Goal: Task Accomplishment & Management: Manage account settings

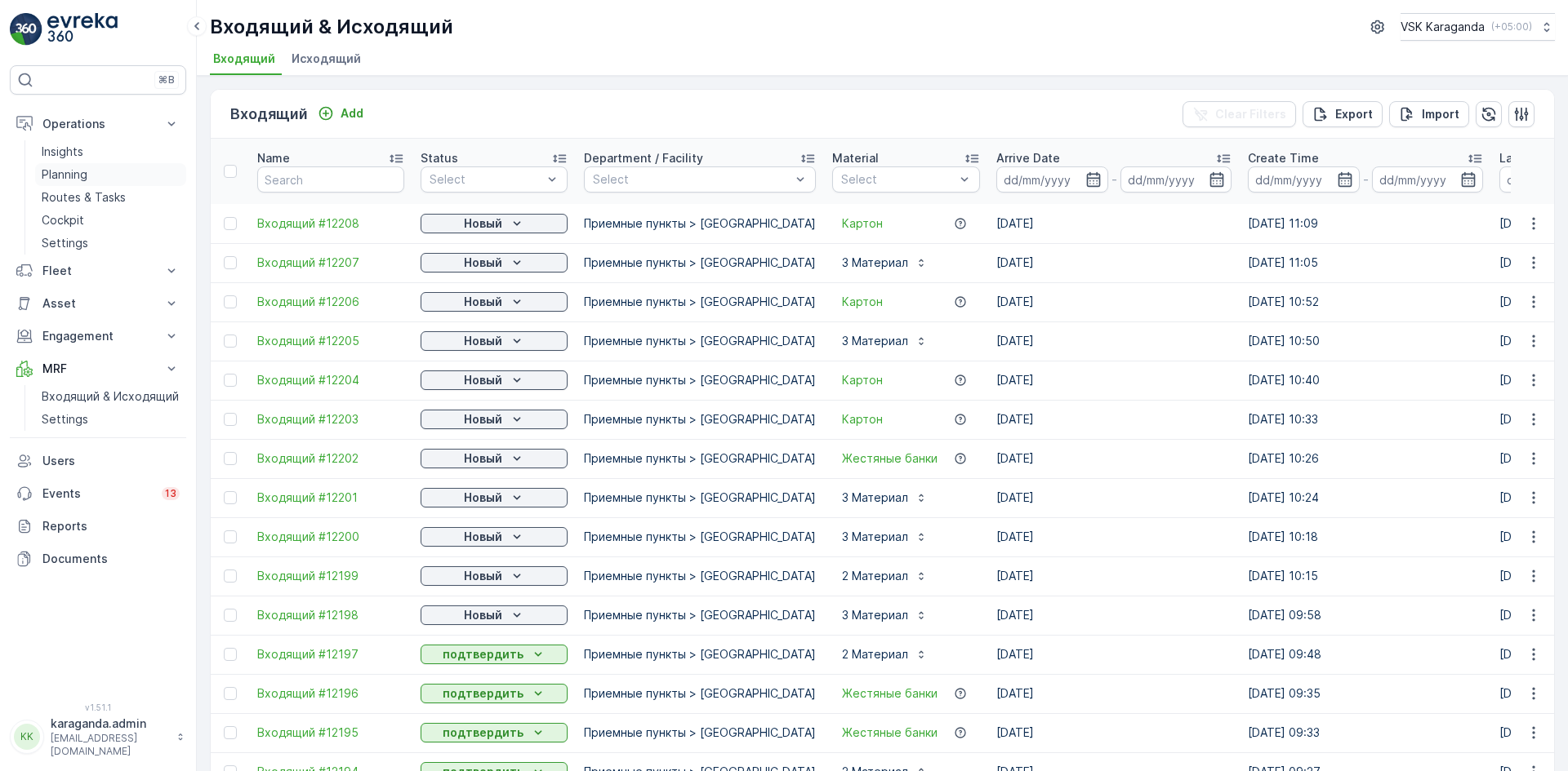
click at [68, 171] on p "Planning" at bounding box center [64, 175] width 46 height 17
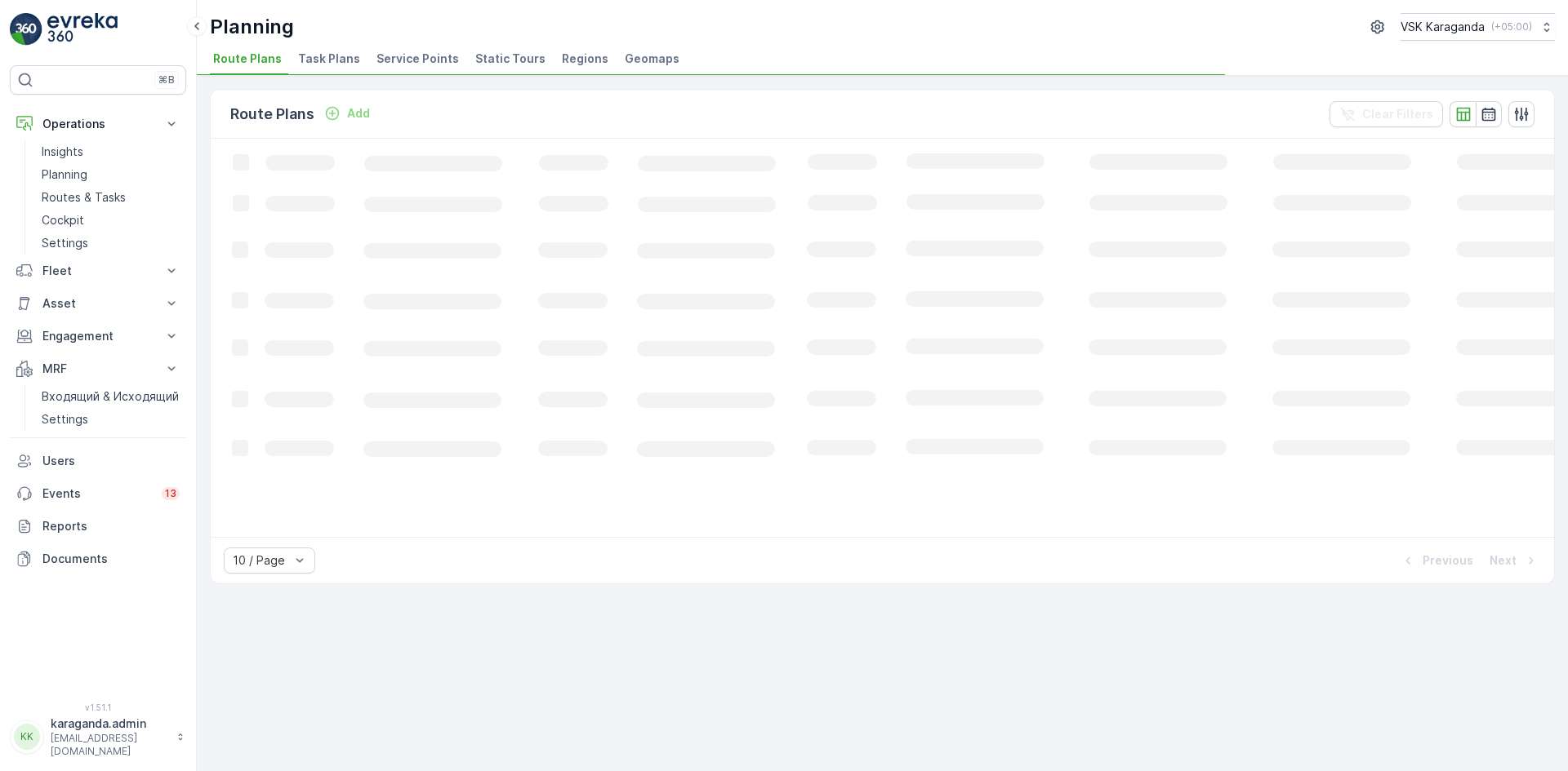
click at [418, 64] on span "Service Points" at bounding box center [418, 59] width 83 height 17
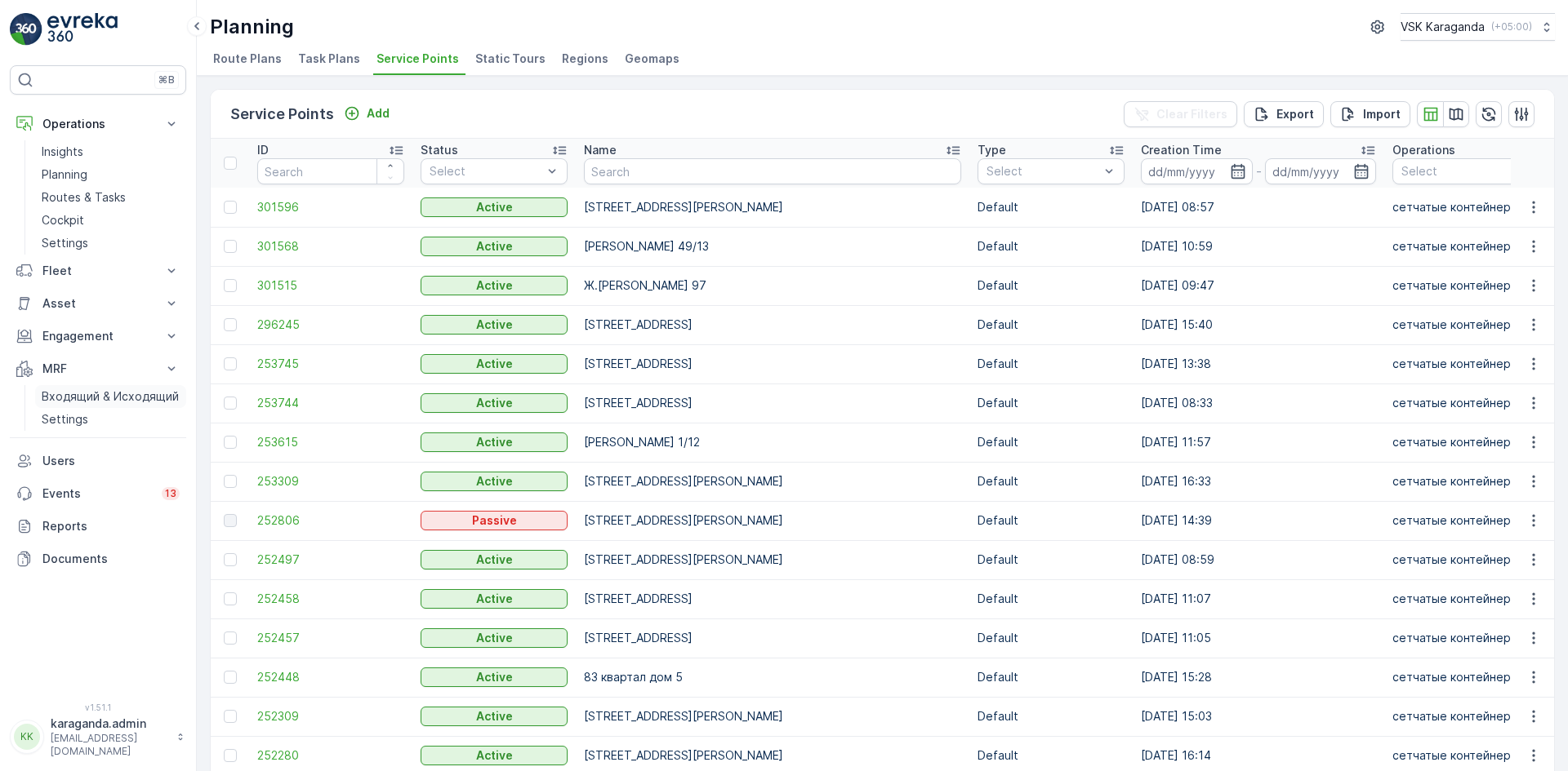
click at [87, 397] on p "Входящий & Исходящий" at bounding box center [110, 397] width 137 height 17
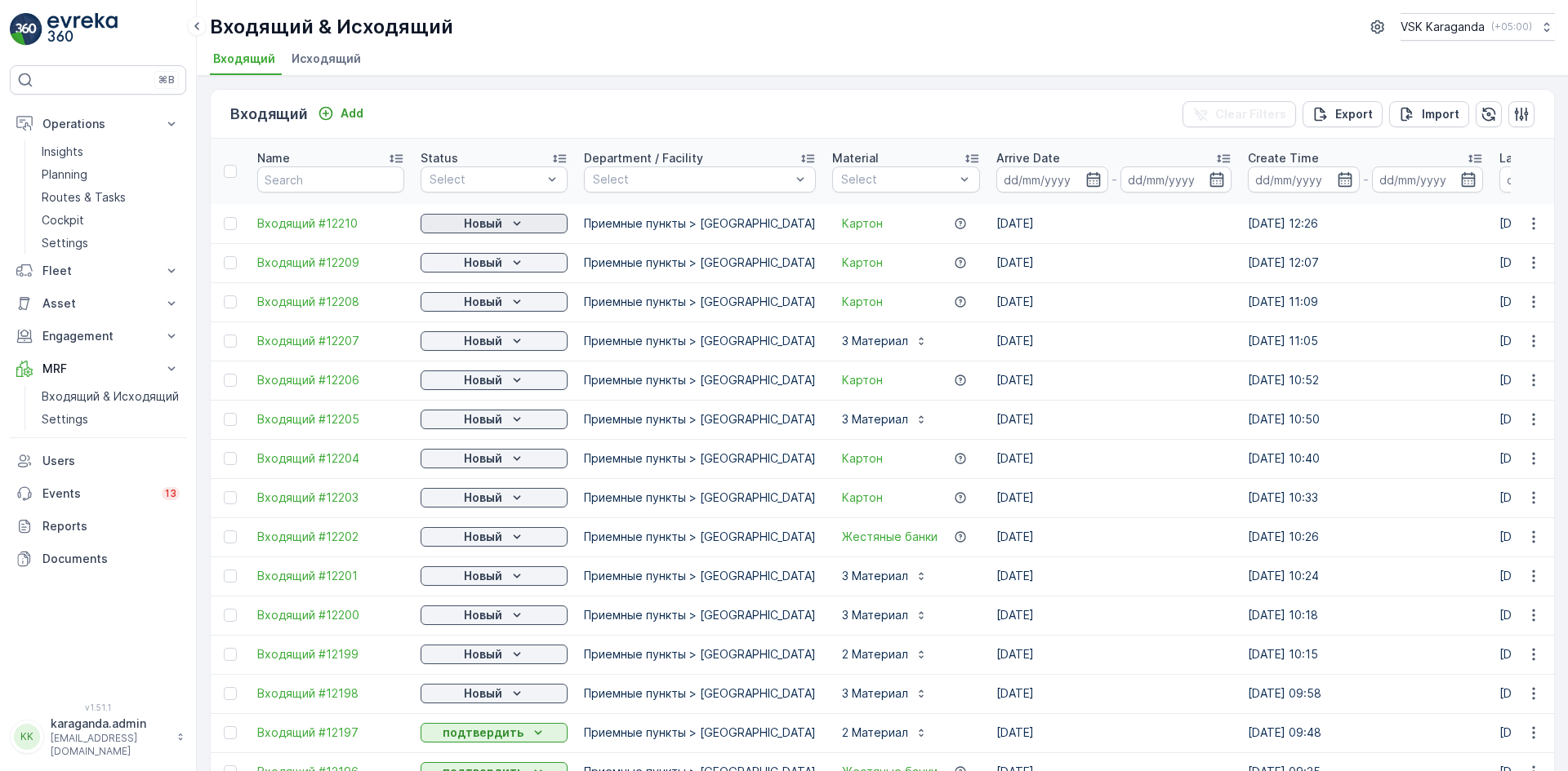
click at [505, 227] on div "Новый" at bounding box center [494, 224] width 134 height 17
click at [494, 264] on span "подтвердить" at bounding box center [468, 271] width 75 height 17
click at [499, 264] on p "Новый" at bounding box center [483, 263] width 38 height 17
click at [500, 306] on span "подтвердить" at bounding box center [468, 310] width 75 height 17
click at [511, 301] on icon "Новый" at bounding box center [517, 302] width 17 height 17
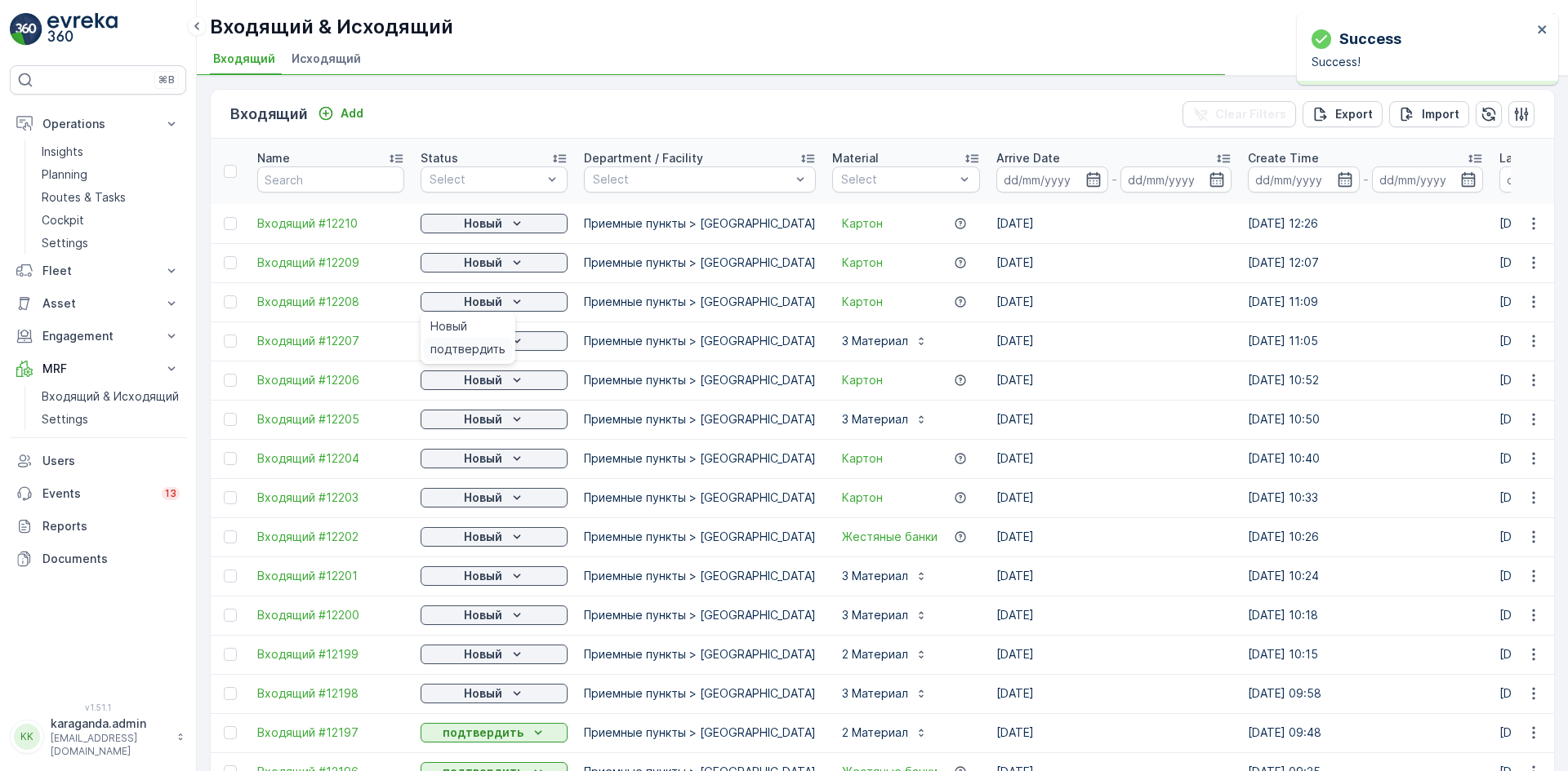
click at [497, 348] on span "подтвердить" at bounding box center [468, 350] width 75 height 17
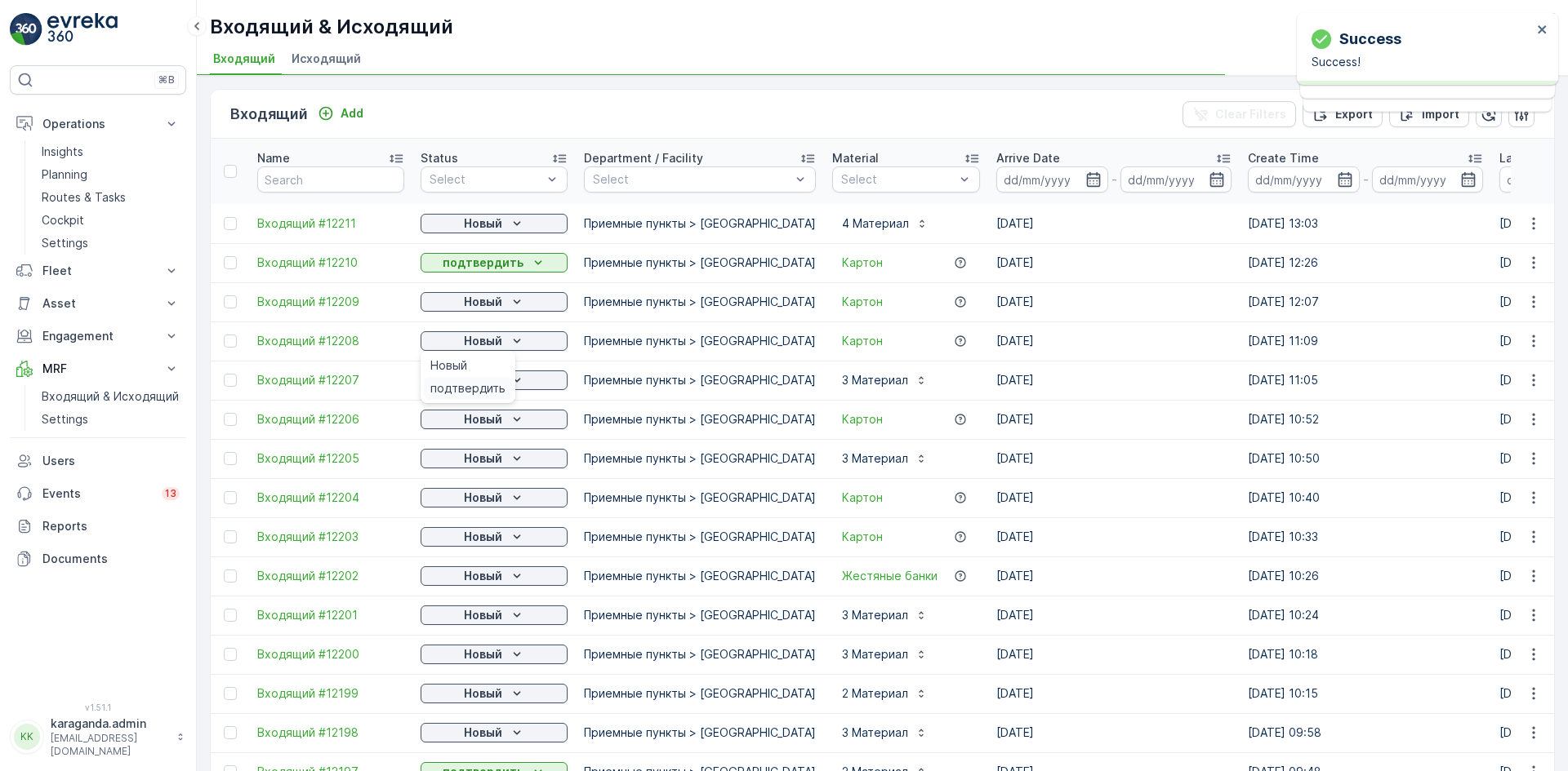
click at [485, 391] on span "подтвердить" at bounding box center [468, 389] width 75 height 17
click at [495, 386] on p "Новый" at bounding box center [483, 380] width 38 height 17
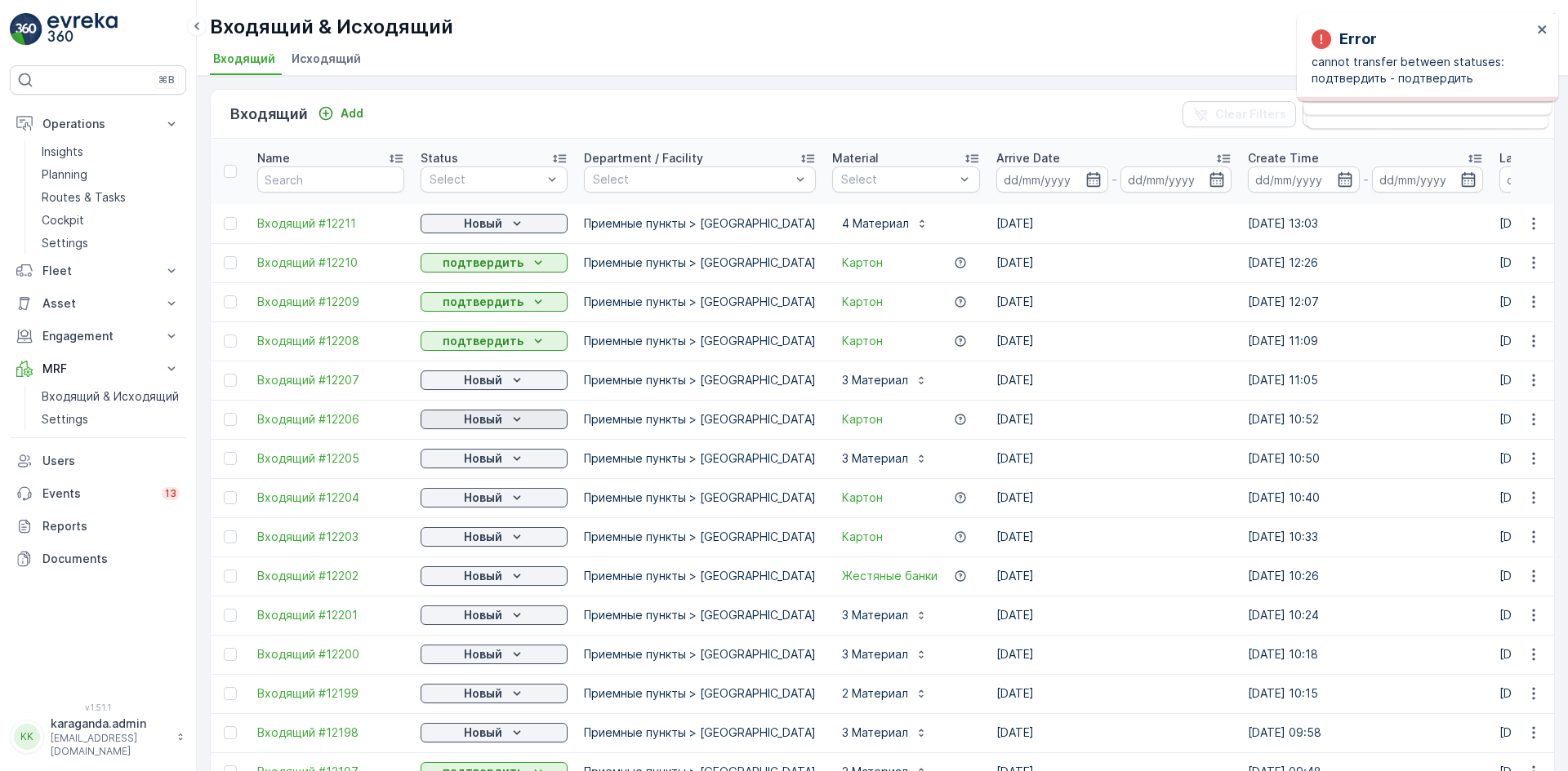
click at [510, 423] on icon "Новый" at bounding box center [517, 420] width 17 height 17
click at [474, 467] on span "подтвердить" at bounding box center [468, 467] width 75 height 17
click at [516, 451] on icon "Новый" at bounding box center [517, 459] width 17 height 17
click at [479, 503] on span "подтвердить" at bounding box center [468, 506] width 75 height 17
click at [505, 496] on div "Новый" at bounding box center [494, 498] width 134 height 17
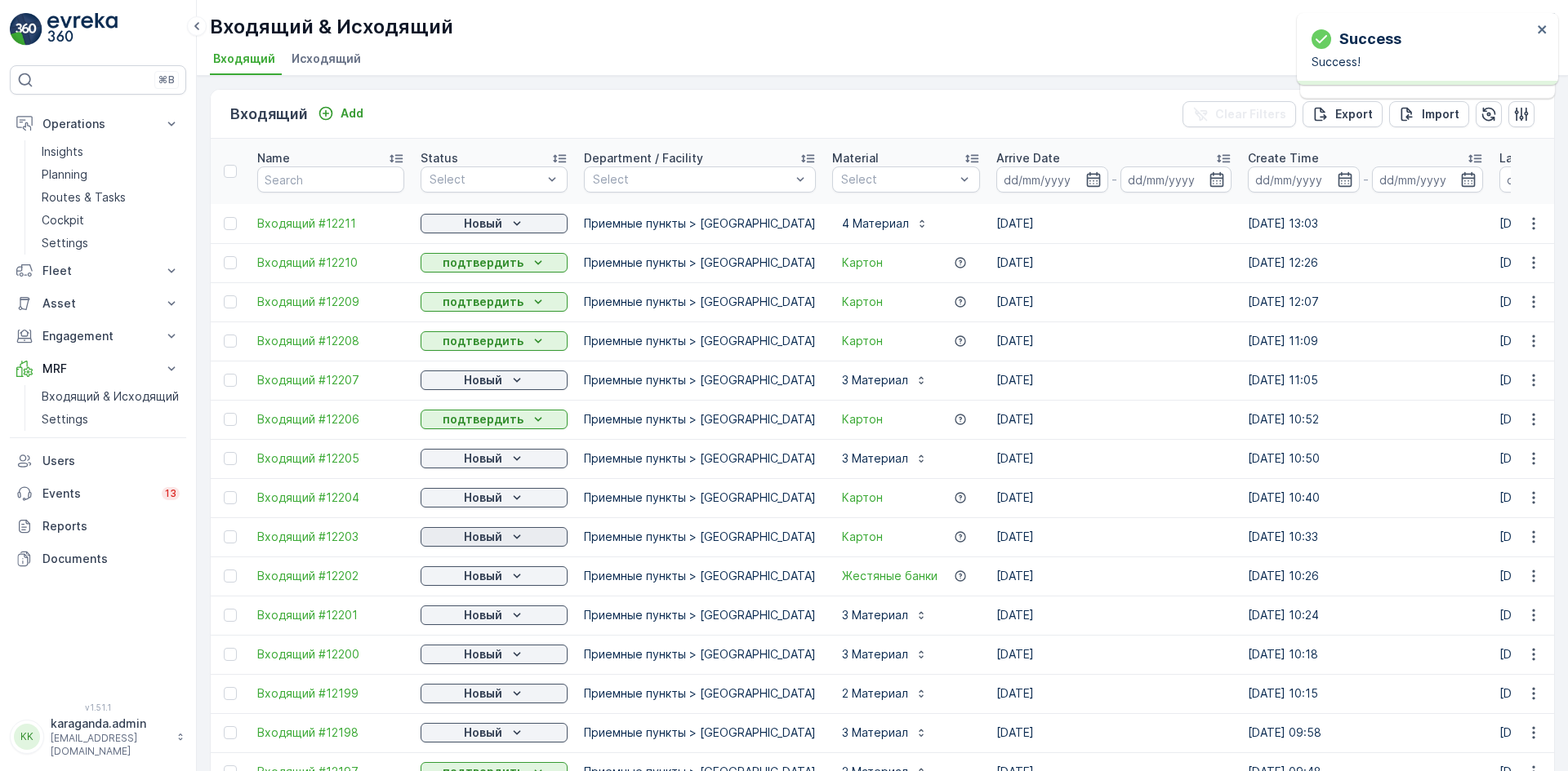
click at [513, 544] on icon "Новый" at bounding box center [517, 537] width 17 height 17
click at [490, 586] on span "подтвердить" at bounding box center [468, 585] width 75 height 17
click at [497, 577] on p "Новый" at bounding box center [483, 576] width 38 height 17
click at [487, 621] on span "подтвердить" at bounding box center [468, 624] width 75 height 17
click at [505, 613] on div "Новый" at bounding box center [494, 615] width 134 height 17
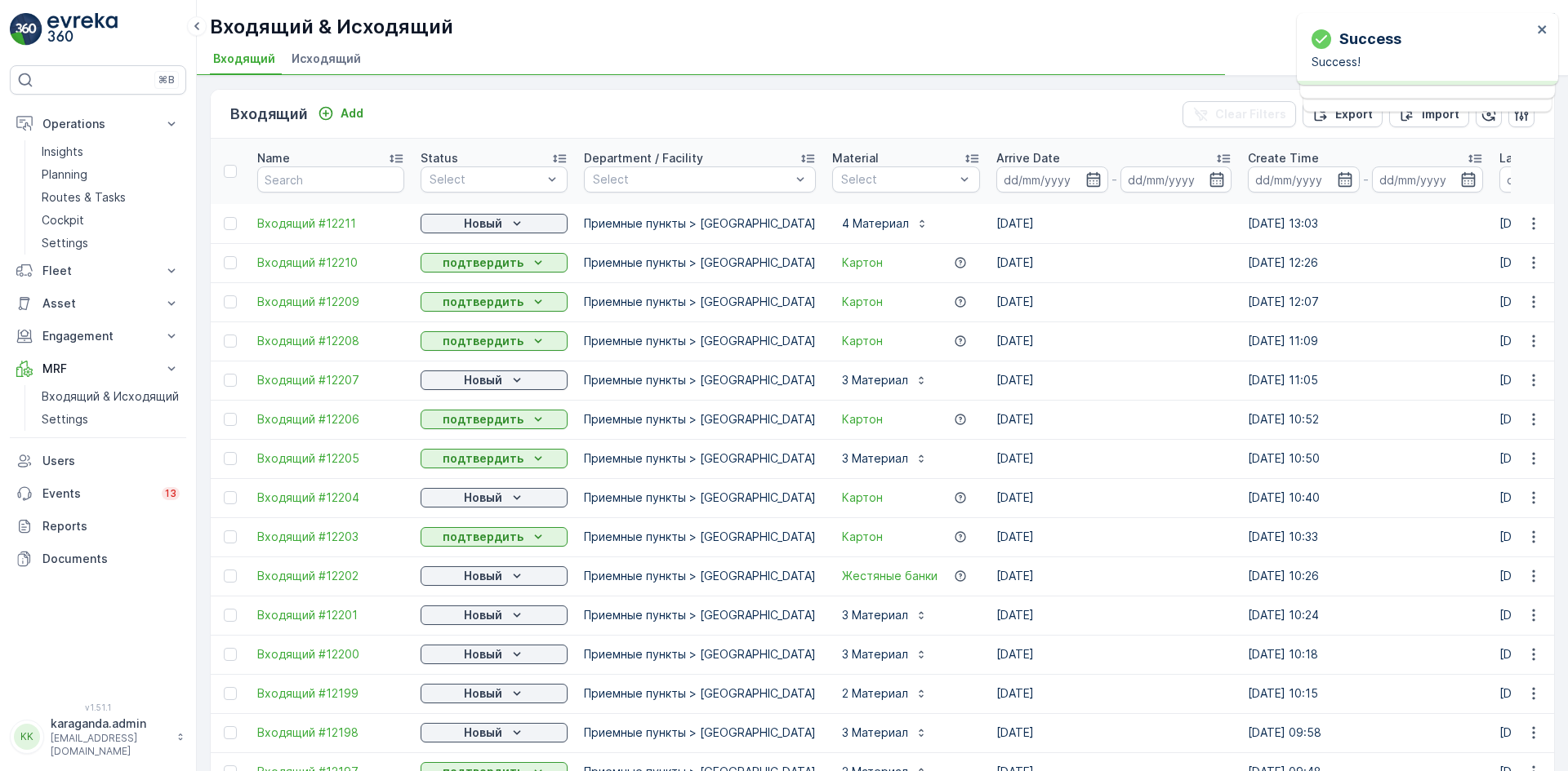
click at [488, 663] on button "Новый" at bounding box center [494, 654] width 147 height 19
click at [471, 704] on span "подтвердить" at bounding box center [468, 702] width 75 height 17
click at [474, 737] on span "подтвердить" at bounding box center [468, 741] width 75 height 17
click at [500, 733] on p "Новый" at bounding box center [483, 733] width 38 height 17
click at [478, 708] on td "Новый" at bounding box center [494, 693] width 163 height 39
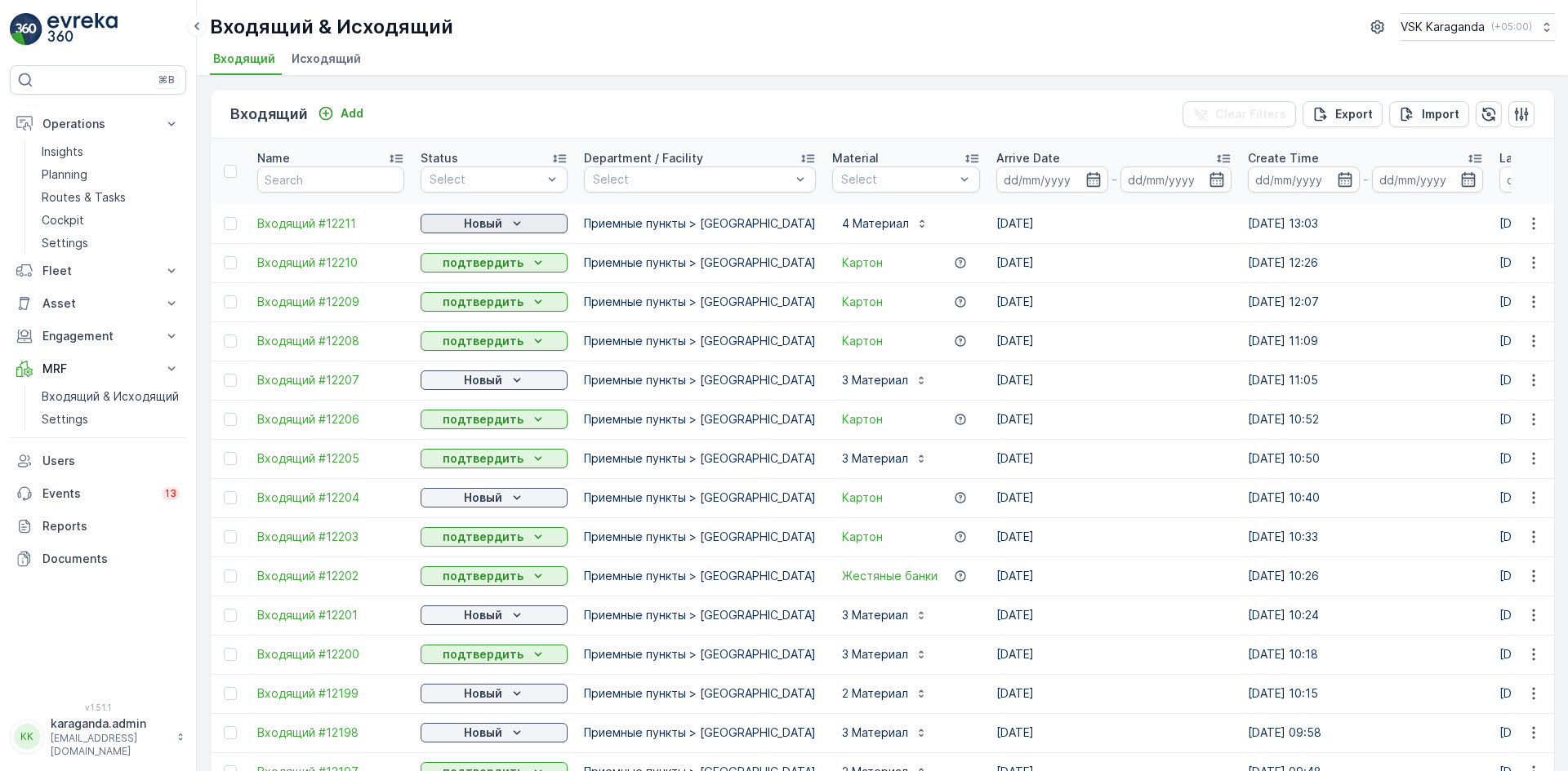
click at [500, 221] on p "Новый" at bounding box center [483, 224] width 38 height 17
click at [481, 261] on div "подтвердить" at bounding box center [468, 270] width 88 height 23
click at [475, 384] on p "Новый" at bounding box center [483, 380] width 38 height 17
click at [463, 424] on span "подтвердить" at bounding box center [468, 428] width 75 height 17
click at [461, 491] on div "Новый" at bounding box center [494, 498] width 134 height 17
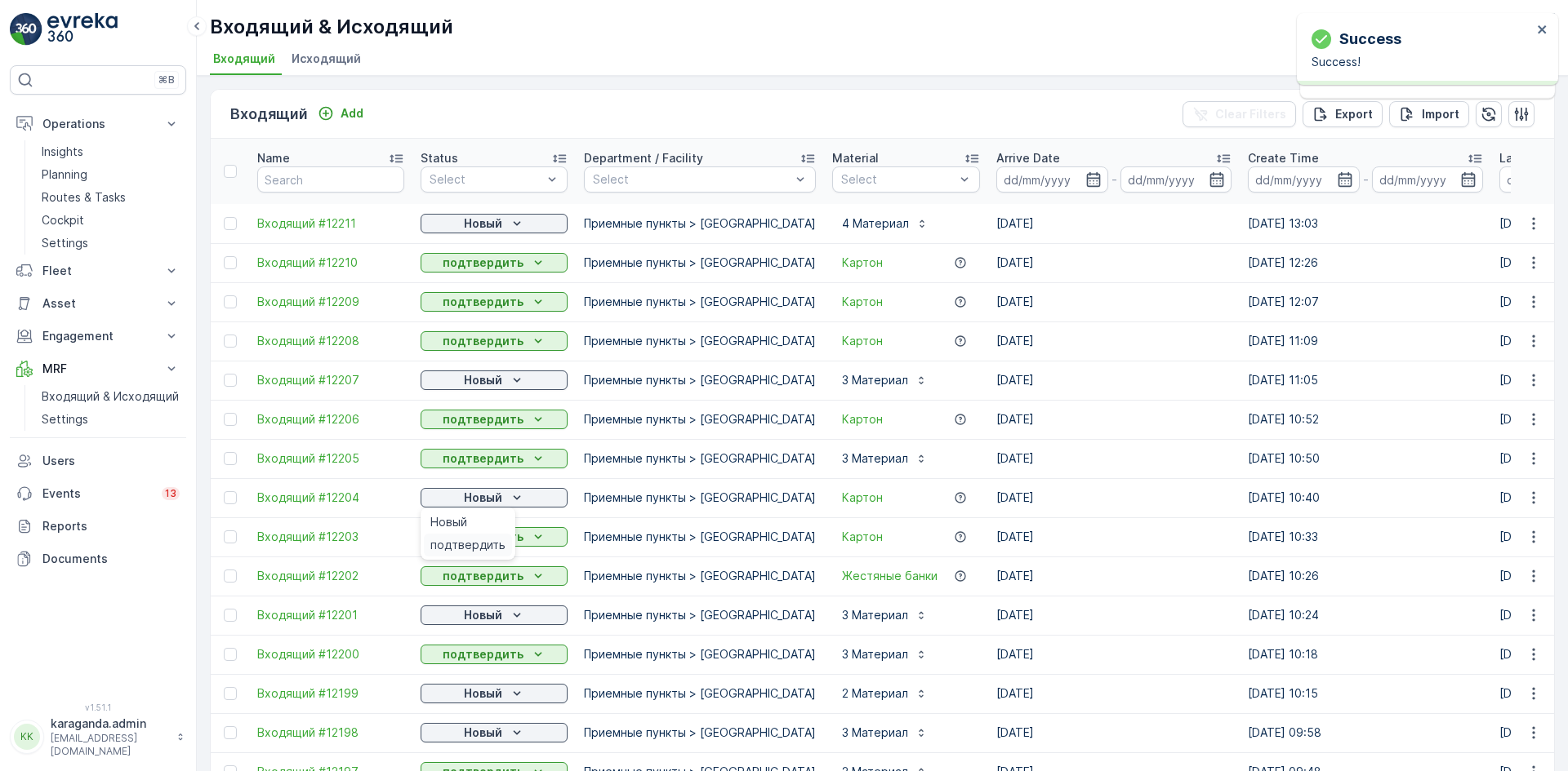
click at [468, 542] on span "подтвердить" at bounding box center [468, 545] width 75 height 17
click at [483, 617] on p "Новый" at bounding box center [483, 615] width 38 height 17
click at [480, 654] on div "подтвердить" at bounding box center [468, 662] width 88 height 23
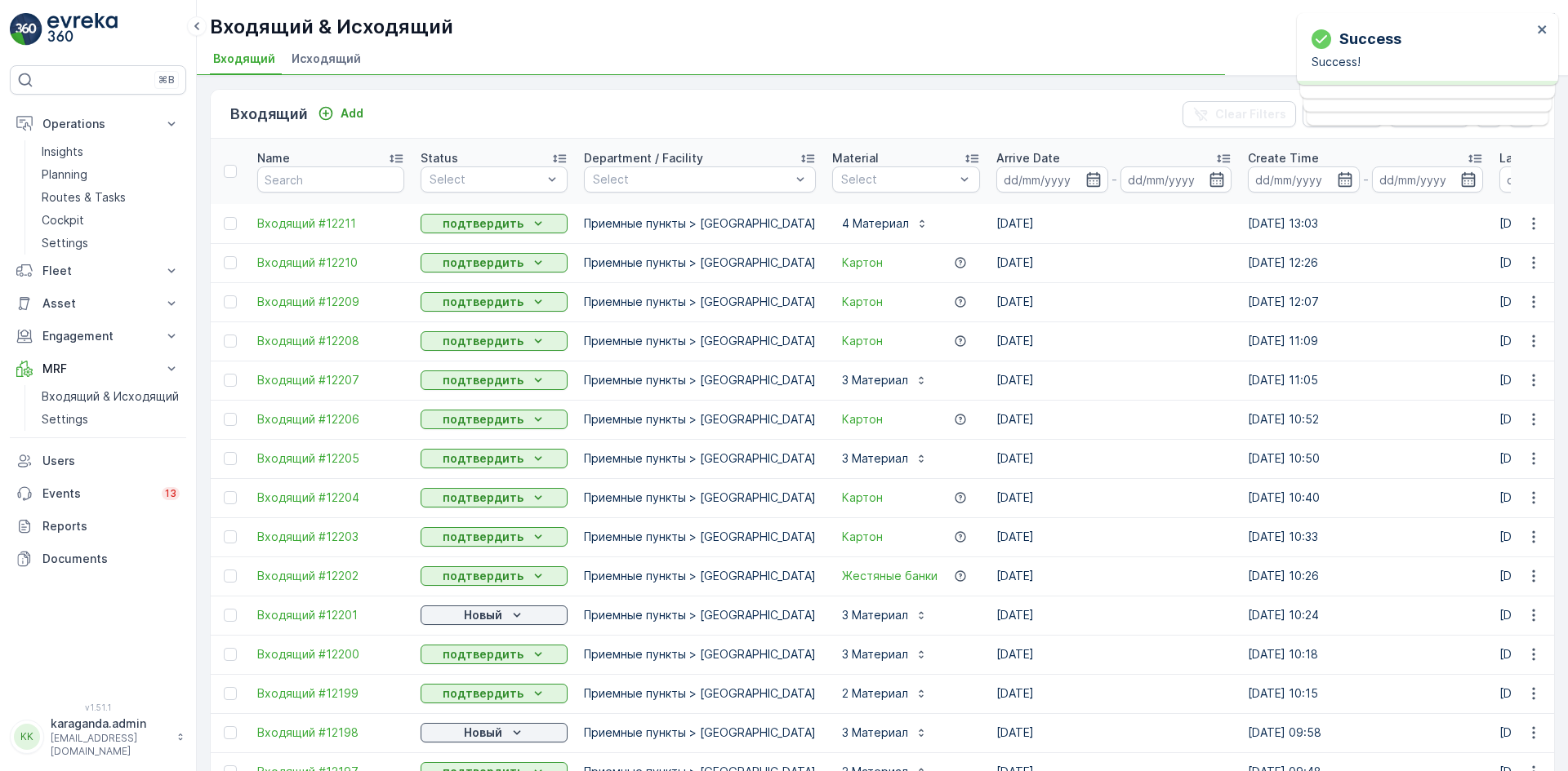
scroll to position [326, 0]
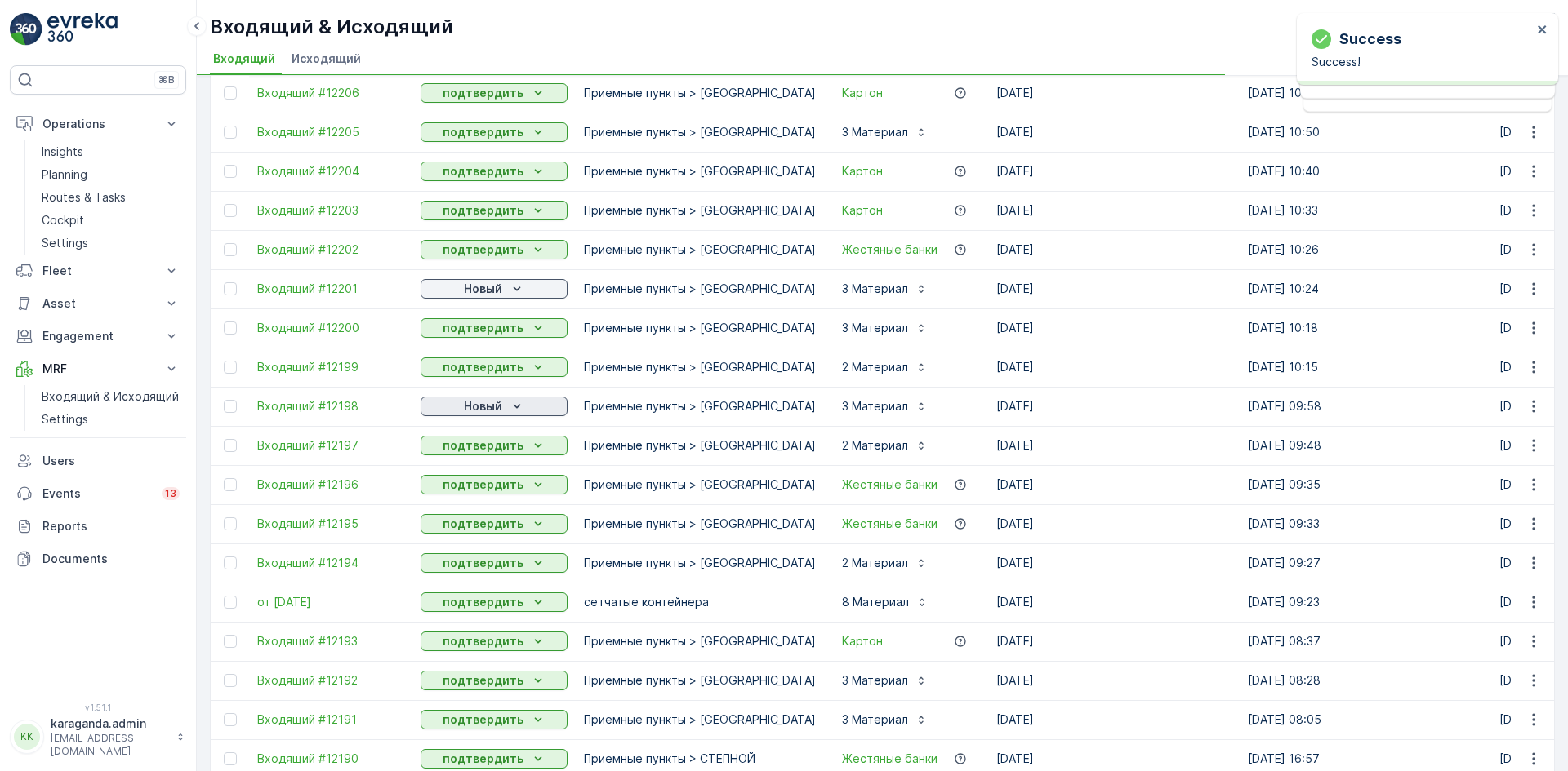
click at [494, 399] on p "Новый" at bounding box center [483, 406] width 38 height 17
click at [488, 442] on div "Новый" at bounding box center [468, 431] width 88 height 23
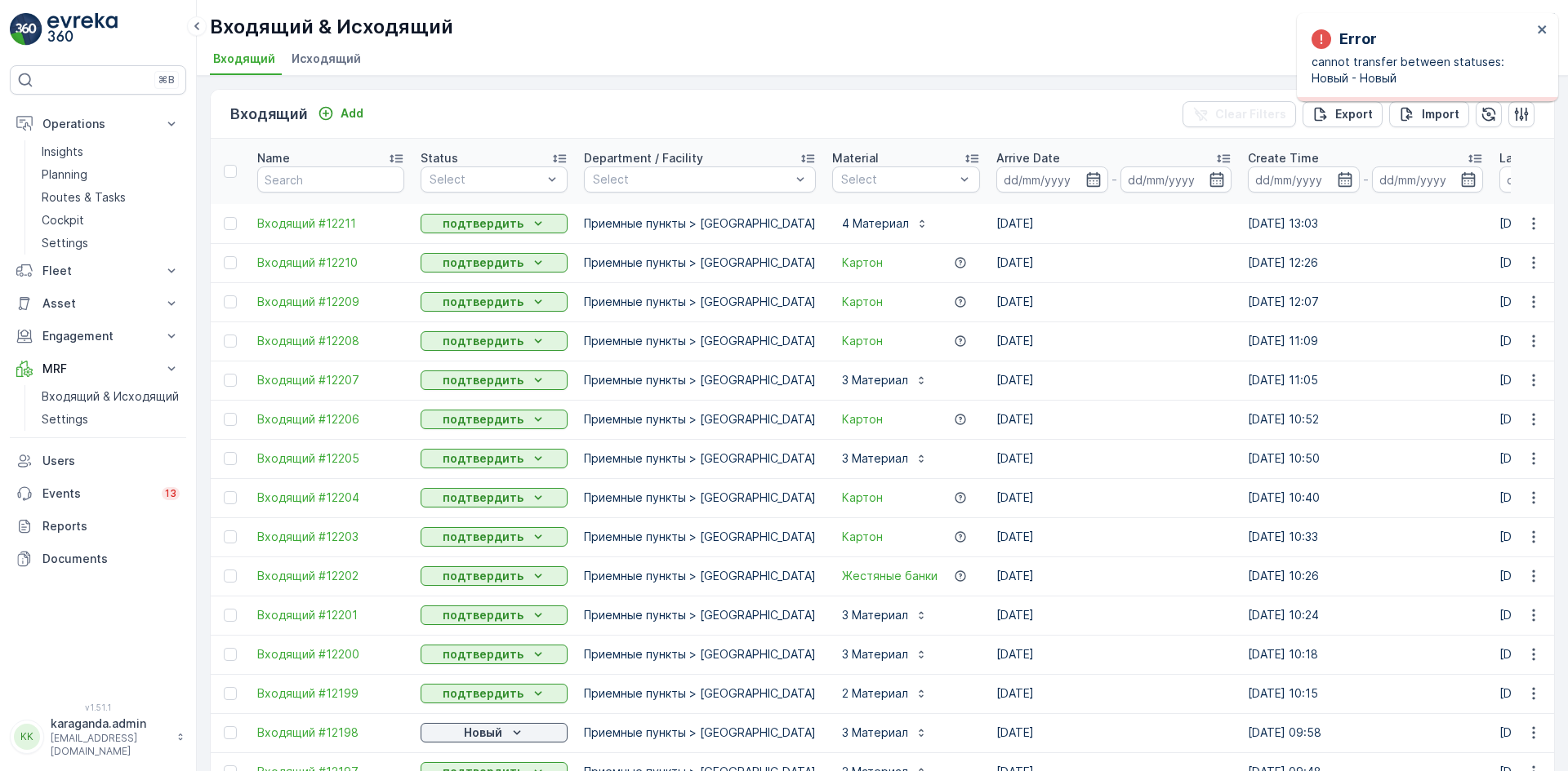
scroll to position [571, 0]
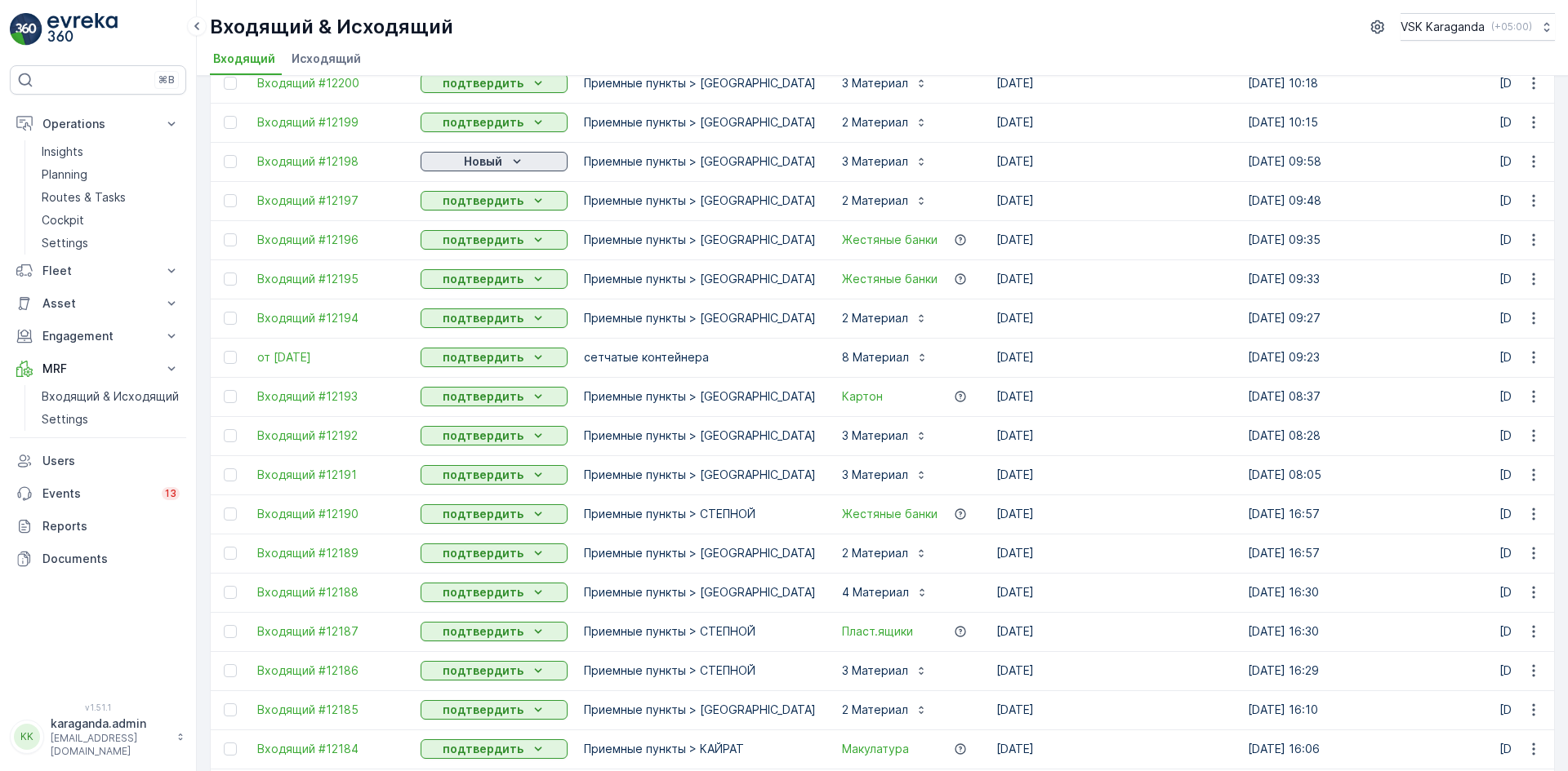
click at [499, 161] on p "Новый" at bounding box center [483, 161] width 38 height 17
click at [489, 206] on span "подтвердить" at bounding box center [468, 209] width 75 height 17
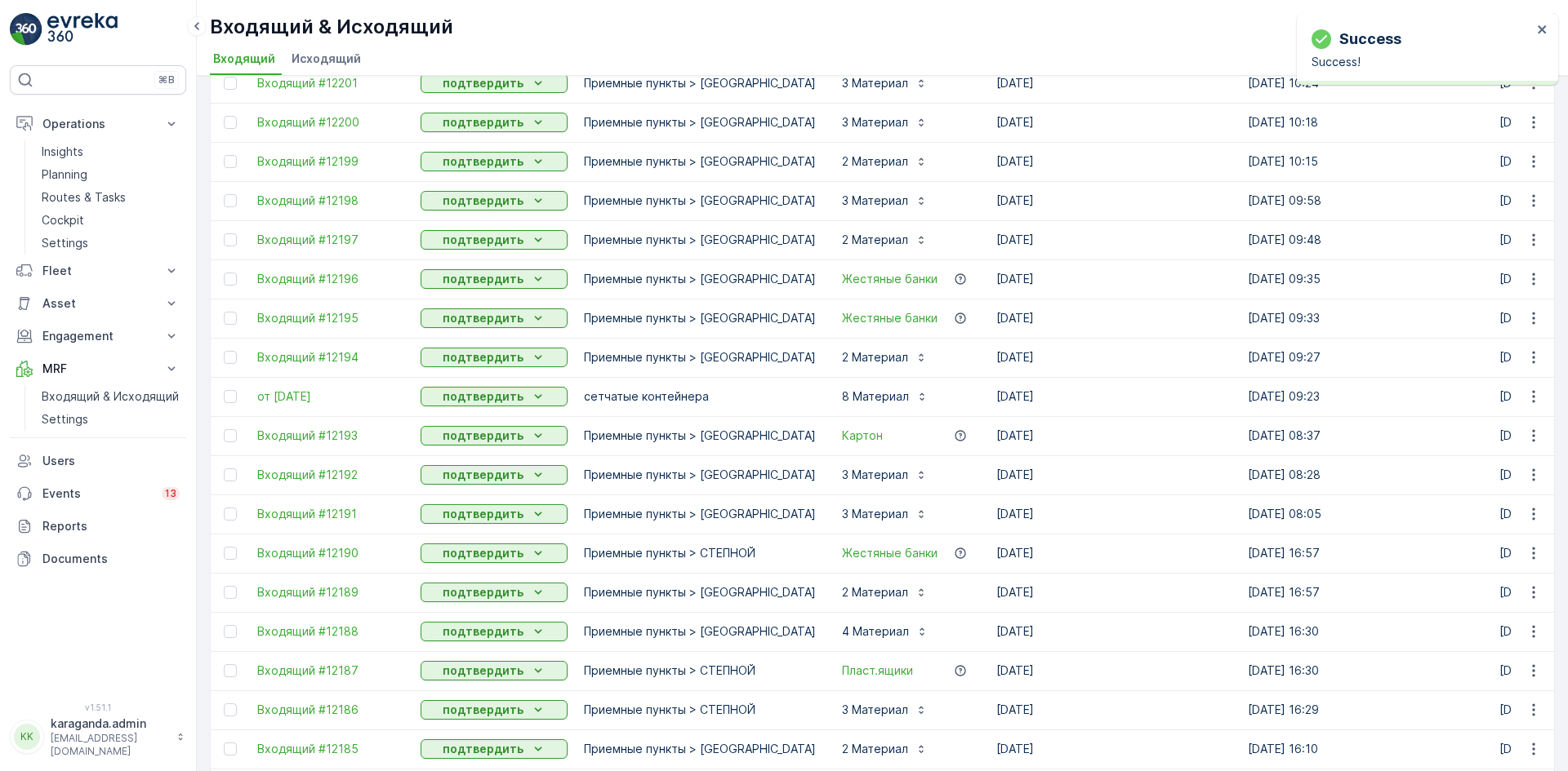
scroll to position [610, 0]
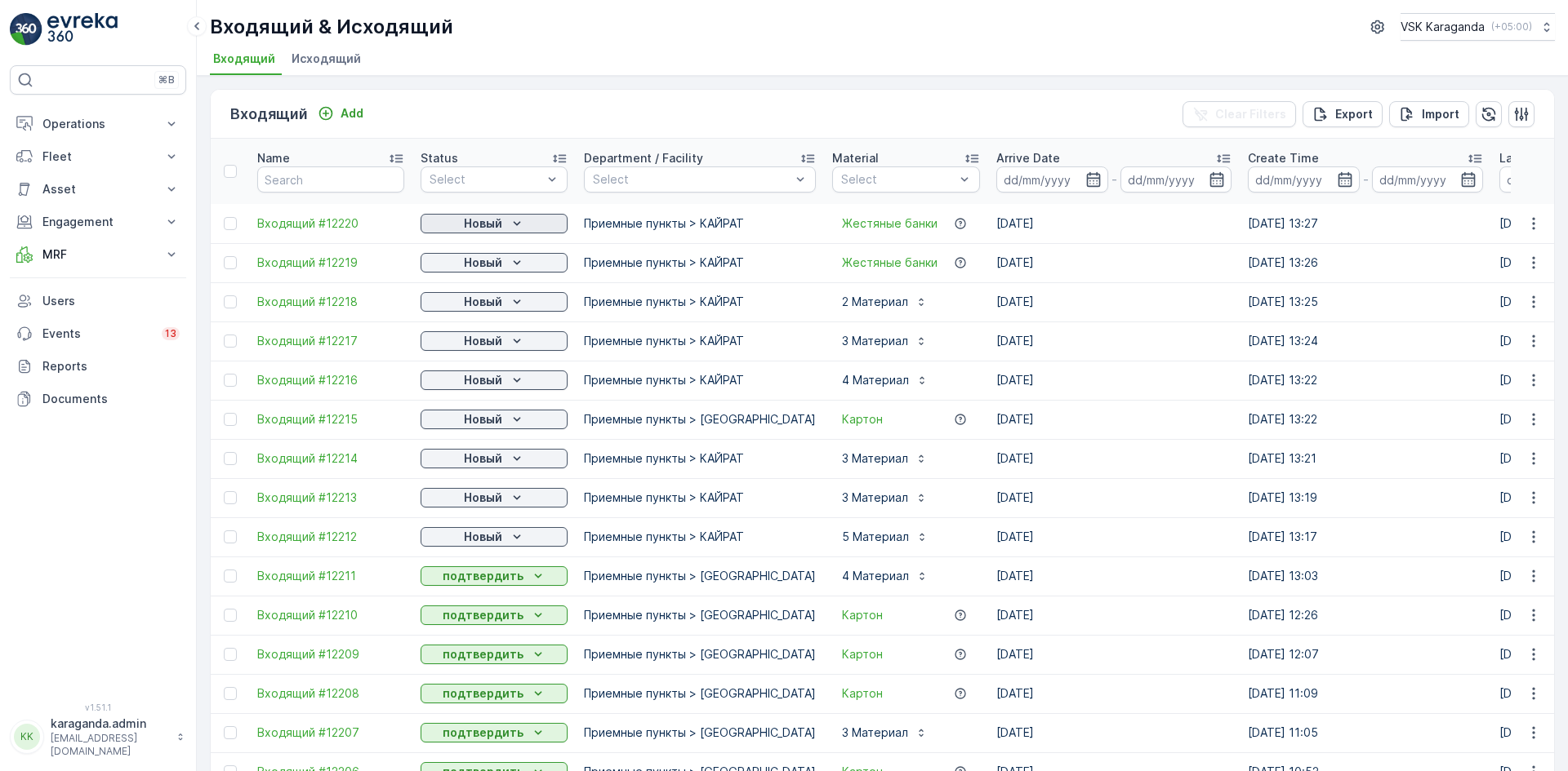
click at [488, 223] on p "Новый" at bounding box center [483, 224] width 38 height 17
click at [480, 271] on span "подтвердить" at bounding box center [468, 271] width 75 height 17
click at [487, 263] on p "Новый" at bounding box center [483, 263] width 38 height 17
click at [480, 303] on span "подтвердить" at bounding box center [468, 310] width 75 height 17
click at [492, 303] on p "Новый" at bounding box center [483, 302] width 38 height 17
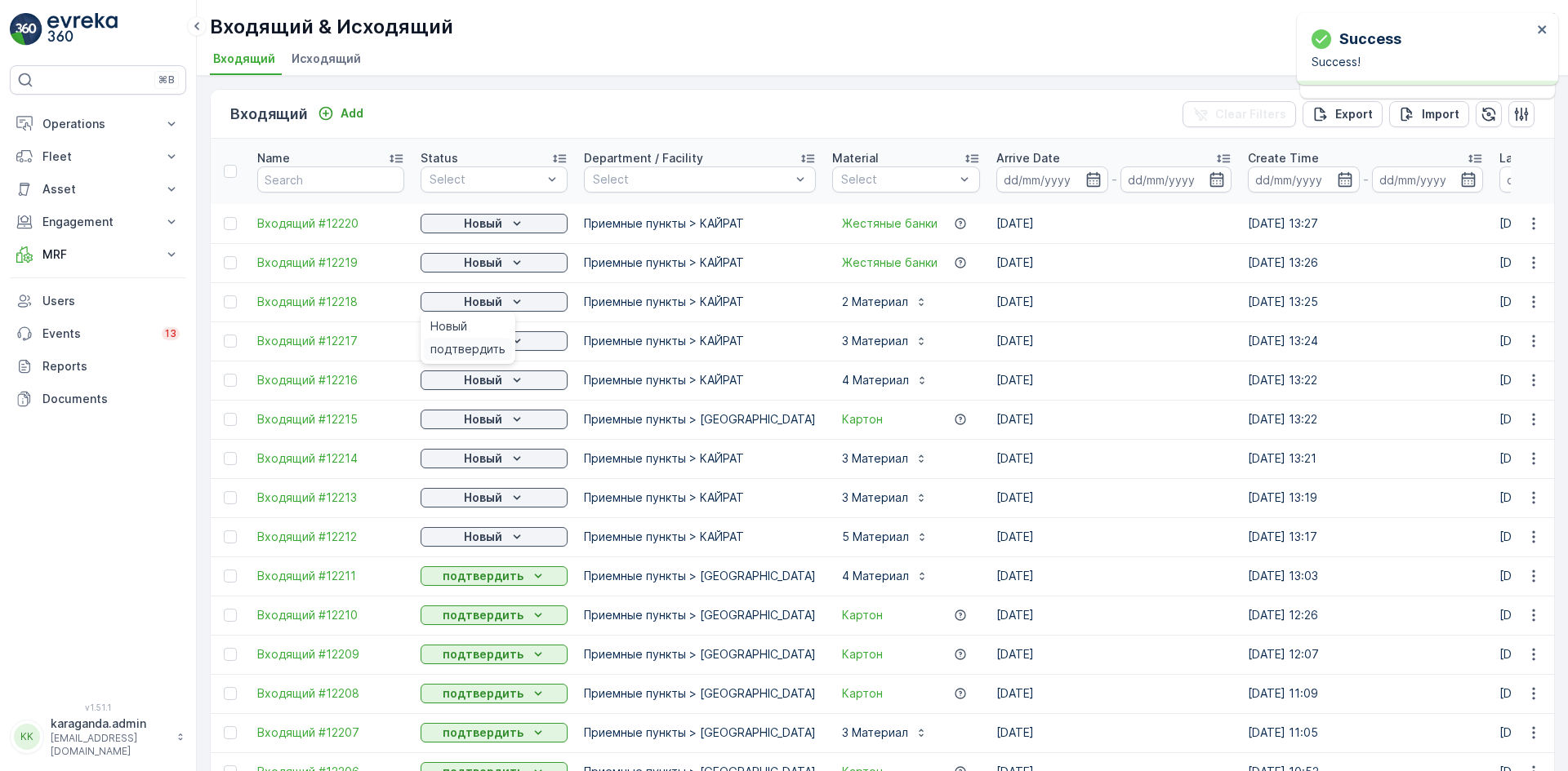
click at [483, 346] on span "подтвердить" at bounding box center [468, 350] width 75 height 17
click at [477, 391] on span "подтвердить" at bounding box center [468, 389] width 75 height 17
click at [484, 377] on p "Новый" at bounding box center [483, 380] width 38 height 17
click at [468, 423] on span "подтвердить" at bounding box center [468, 428] width 75 height 17
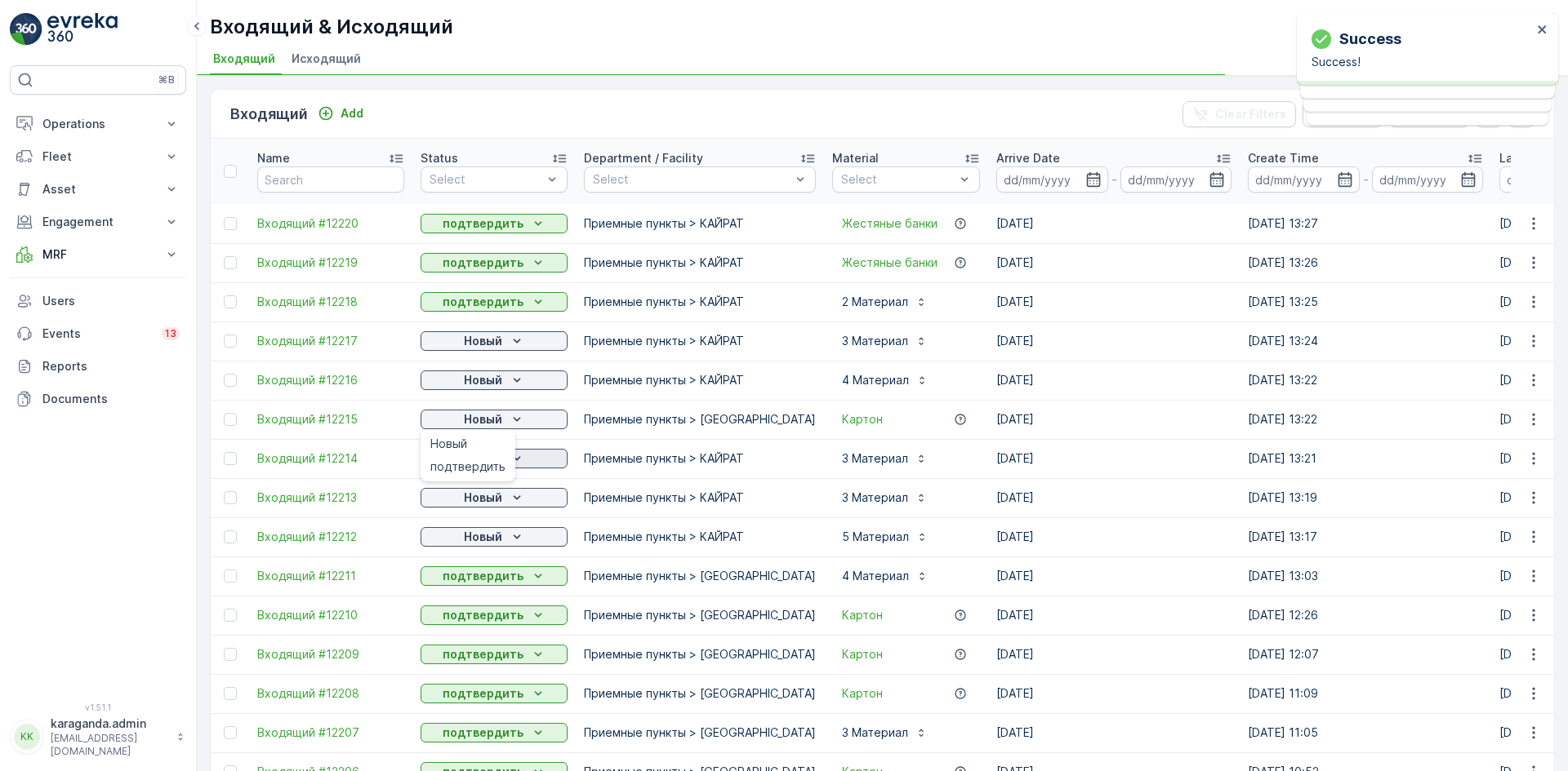
click at [467, 462] on span "подтвердить" at bounding box center [468, 467] width 75 height 17
click at [501, 461] on p "Новый" at bounding box center [483, 459] width 38 height 17
click at [464, 505] on span "подтвердить" at bounding box center [468, 506] width 75 height 17
click at [466, 536] on div "подтвердить" at bounding box center [468, 544] width 88 height 23
click at [482, 535] on p "Новый" at bounding box center [483, 537] width 38 height 17
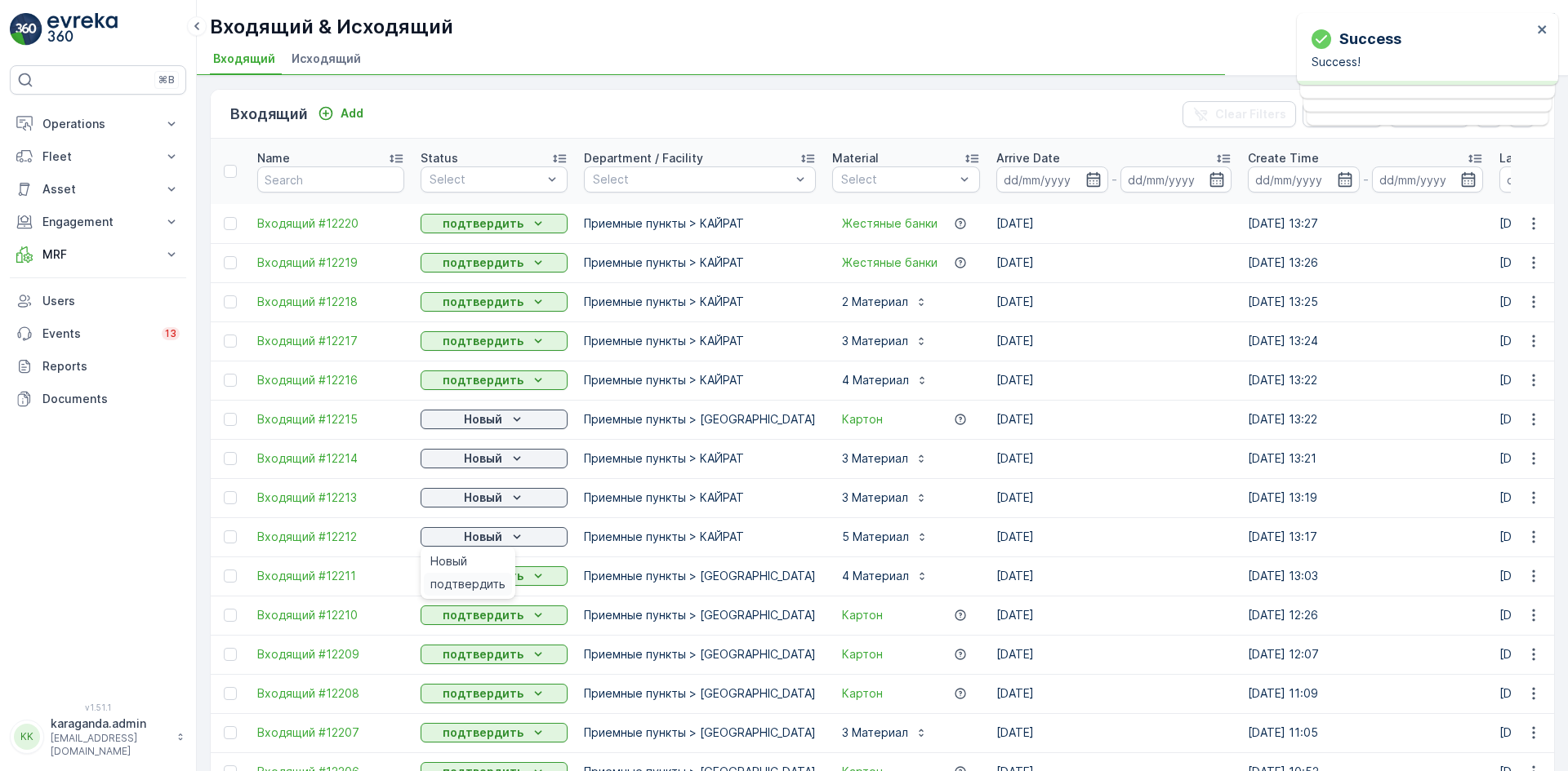
click at [469, 579] on span "подтвердить" at bounding box center [468, 585] width 75 height 17
